Goal: Check status: Check status

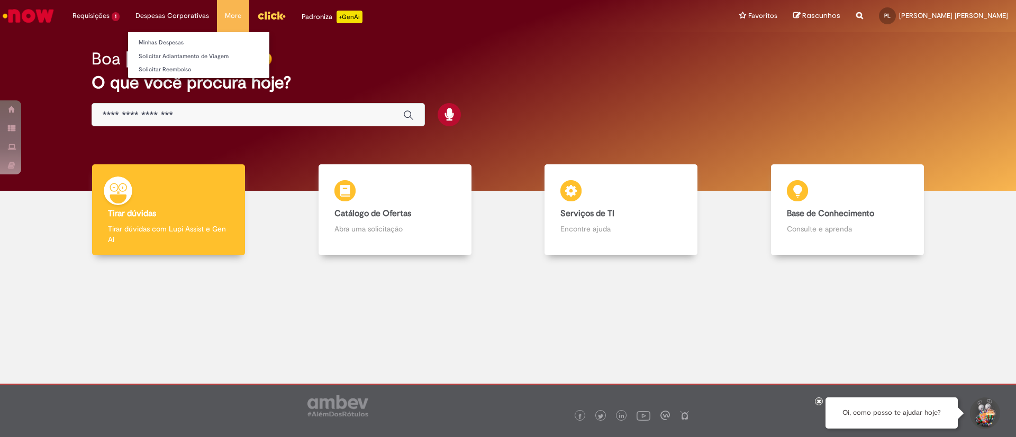
click at [176, 16] on li "Despesas Corporativas Minhas Despesas Solicitar Adiantamento de Viagem Solicita…" at bounding box center [171, 16] width 89 height 32
click at [171, 41] on link "Minhas Despesas" at bounding box center [198, 43] width 141 height 12
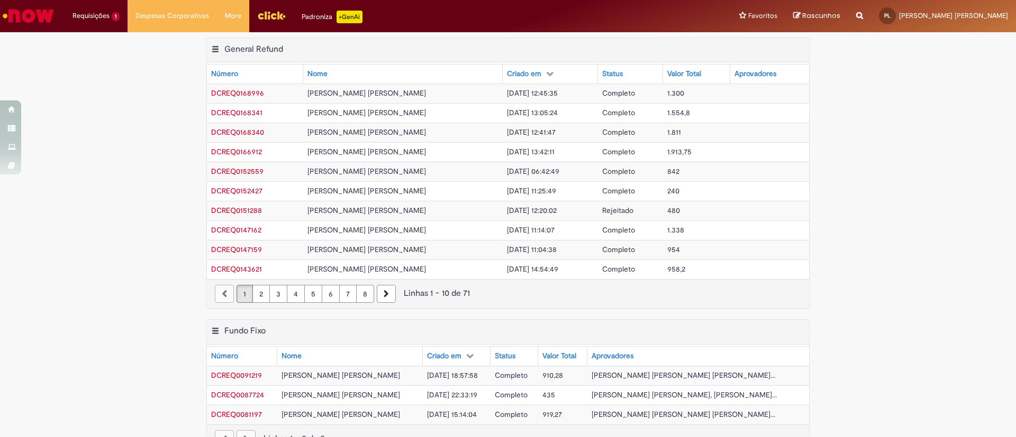
click at [601, 160] on td "Completo" at bounding box center [630, 152] width 65 height 20
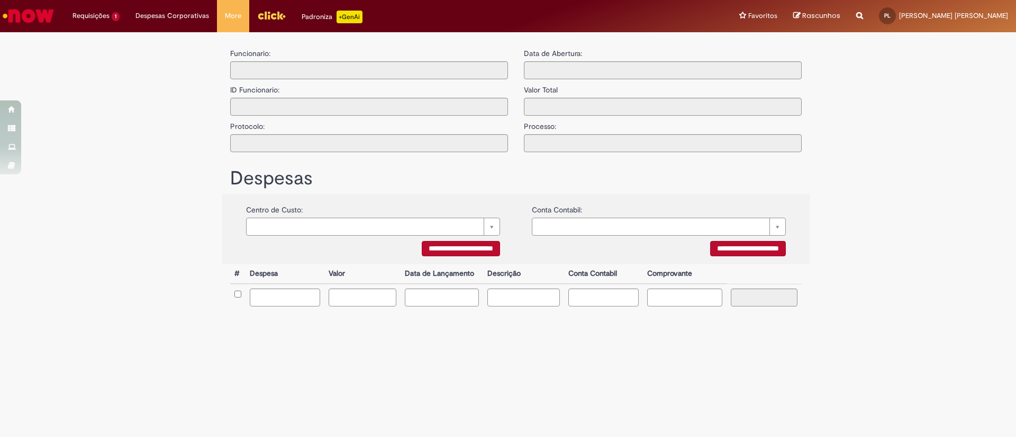
click at [601, 160] on div "**********" at bounding box center [515, 206] width 619 height 337
type input "**********"
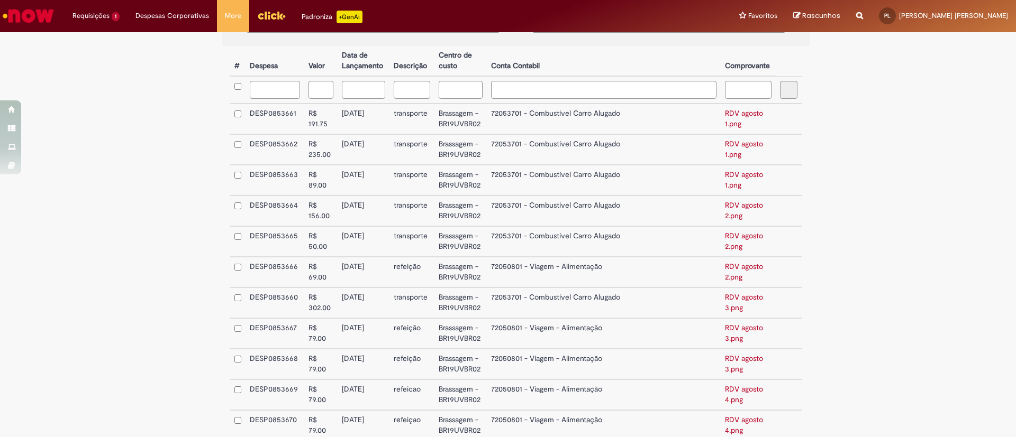
scroll to position [349, 0]
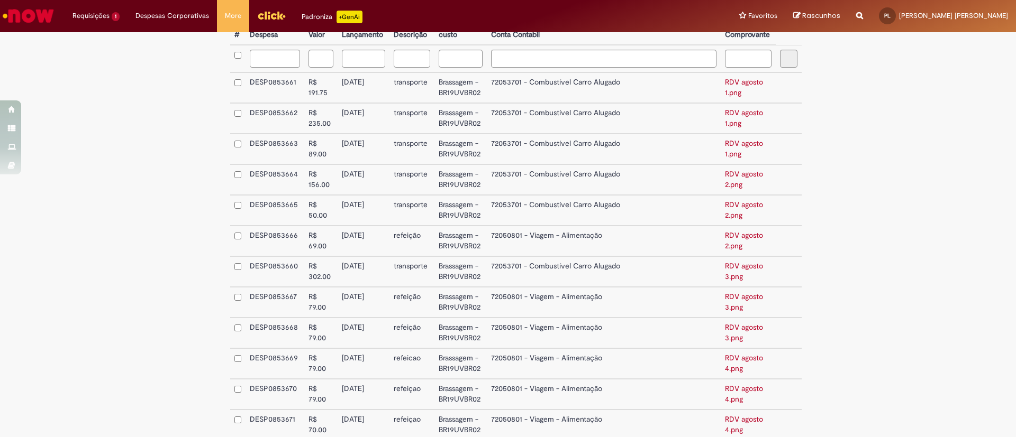
click at [737, 84] on link "RDV agosto 1.png" at bounding box center [744, 87] width 38 height 20
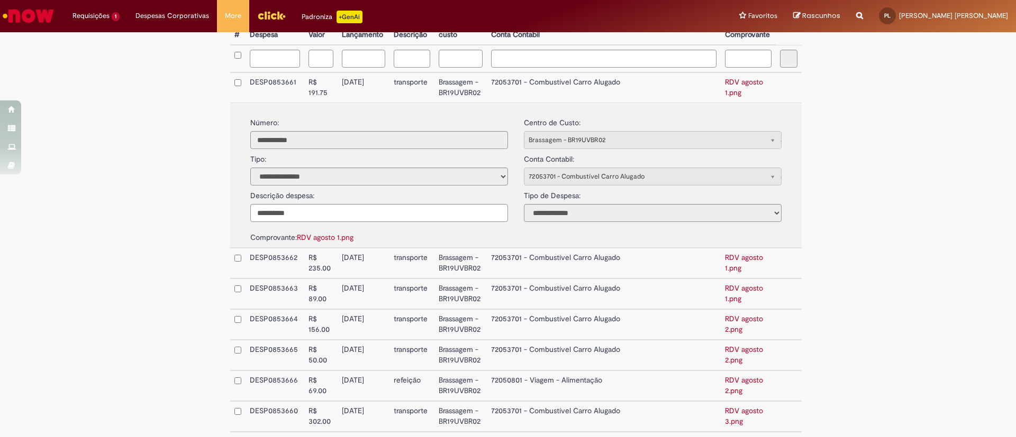
click at [737, 84] on link "RDV agosto 1.png" at bounding box center [744, 87] width 38 height 20
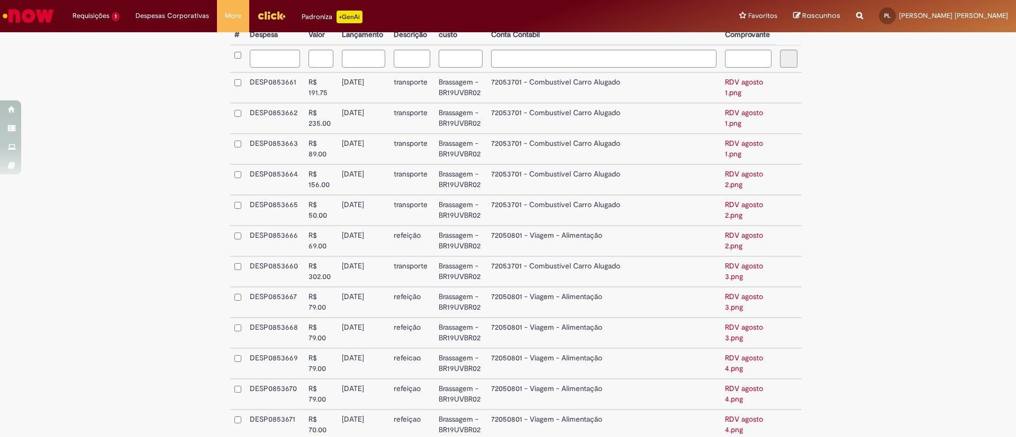
click at [725, 182] on link "RDV agosto 2.png" at bounding box center [744, 179] width 38 height 20
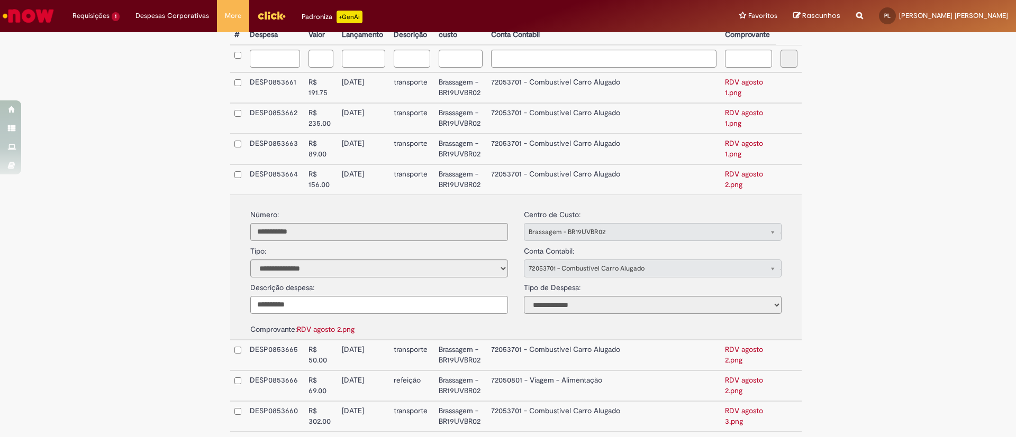
click at [725, 182] on link "RDV agosto 2.png" at bounding box center [744, 179] width 38 height 20
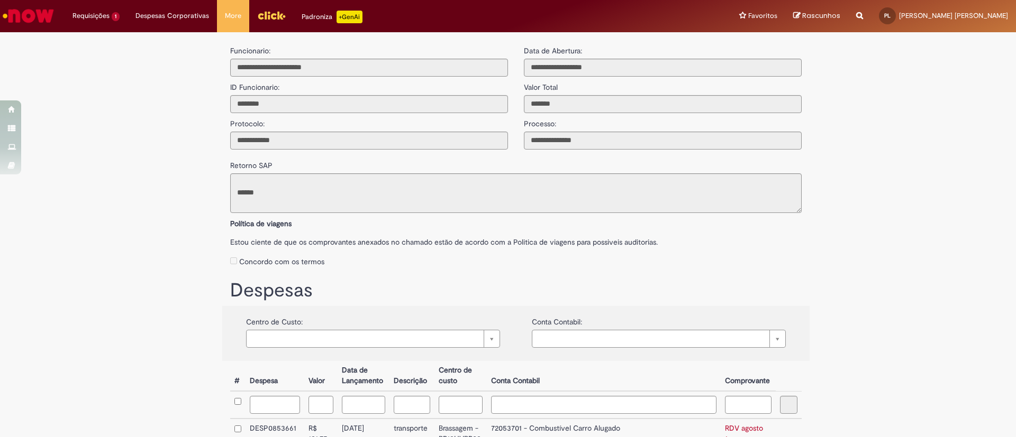
scroll to position [0, 0]
